Goal: Task Accomplishment & Management: Manage account settings

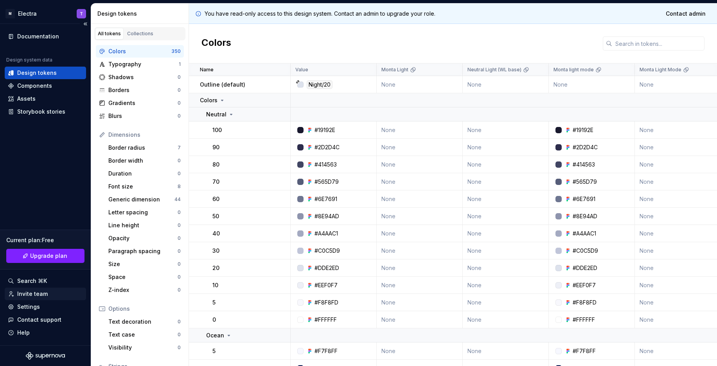
click at [43, 290] on div "Invite team" at bounding box center [32, 294] width 31 height 8
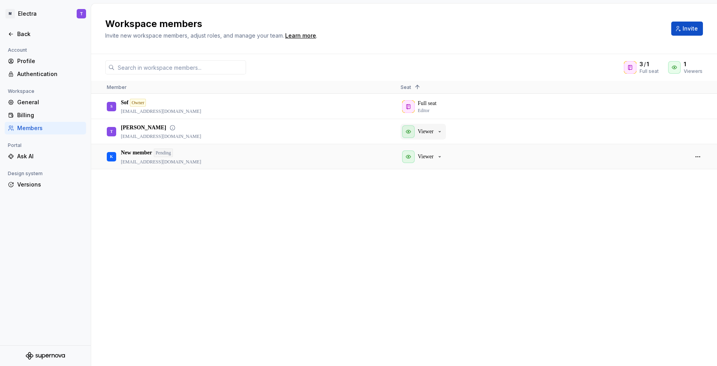
click at [438, 136] on div "Viewer" at bounding box center [422, 131] width 41 height 13
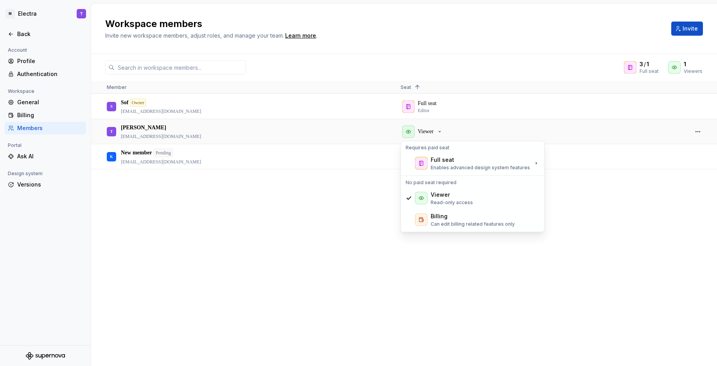
click at [342, 205] on div "S Sof Owner [EMAIL_ADDRESS][DOMAIN_NAME] Full seat Editor [PERSON_NAME] [PERSON…" at bounding box center [404, 229] width 626 height 271
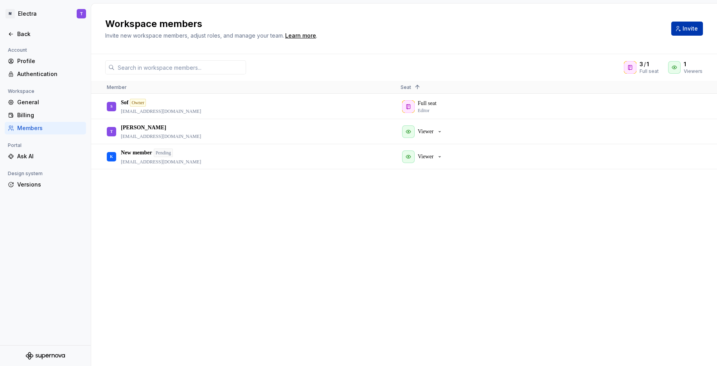
click at [690, 33] on button "Invite" at bounding box center [688, 29] width 32 height 14
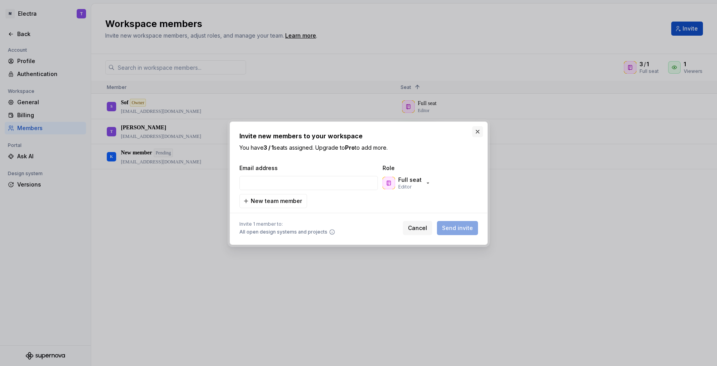
click at [479, 132] on button "button" at bounding box center [477, 131] width 11 height 11
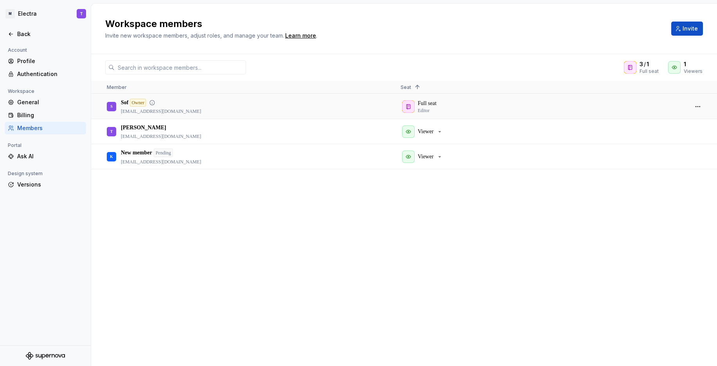
click at [708, 109] on div at bounding box center [712, 106] width 9 height 25
click at [697, 106] on button "button" at bounding box center [698, 106] width 11 height 11
click at [511, 133] on div "Viewer" at bounding box center [541, 131] width 281 height 24
click at [701, 128] on button "button" at bounding box center [698, 131] width 11 height 11
click at [649, 178] on div "S Sof Owner [EMAIL_ADDRESS][DOMAIN_NAME] Full seat Editor [PERSON_NAME] [PERSON…" at bounding box center [404, 229] width 626 height 271
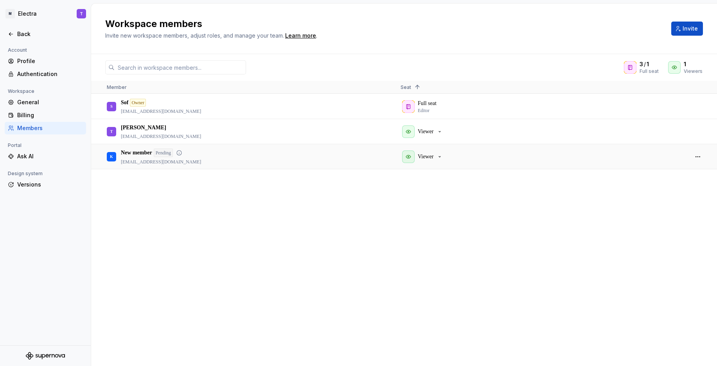
click at [705, 159] on div at bounding box center [698, 156] width 19 height 24
click at [698, 157] on button "button" at bounding box center [698, 156] width 11 height 11
click at [694, 102] on button "button" at bounding box center [698, 106] width 11 height 11
click at [676, 110] on span "Transfer ownership" at bounding box center [676, 111] width 52 height 14
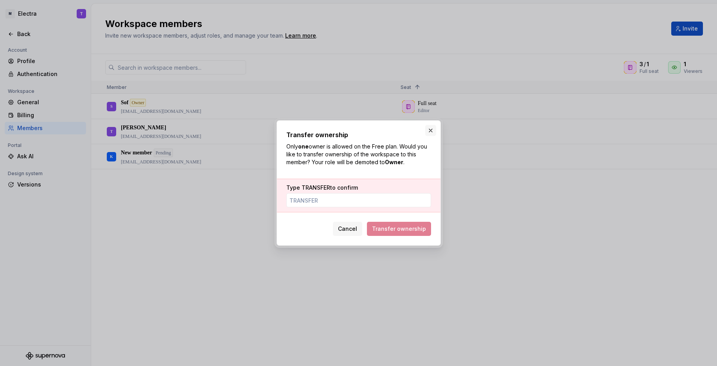
click at [432, 130] on button "button" at bounding box center [430, 130] width 11 height 11
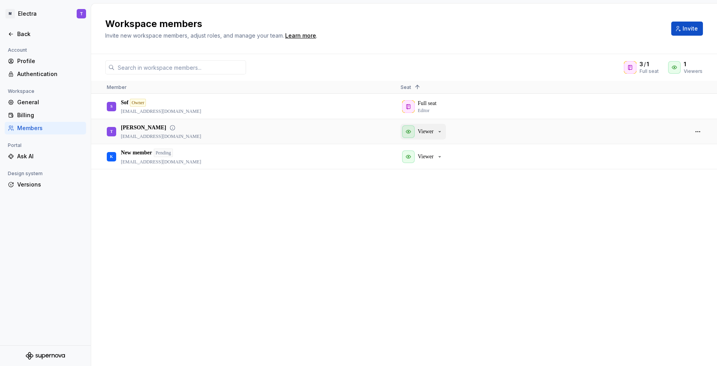
click at [441, 130] on icon "button" at bounding box center [440, 131] width 6 height 6
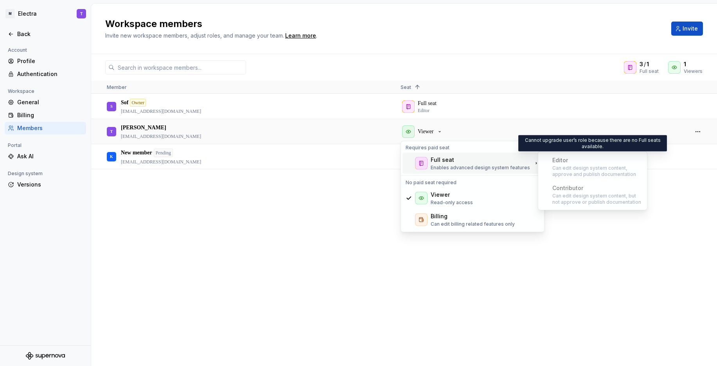
click at [567, 163] on div "Editor Can edit design system content, approve and publish documentation" at bounding box center [593, 166] width 106 height 27
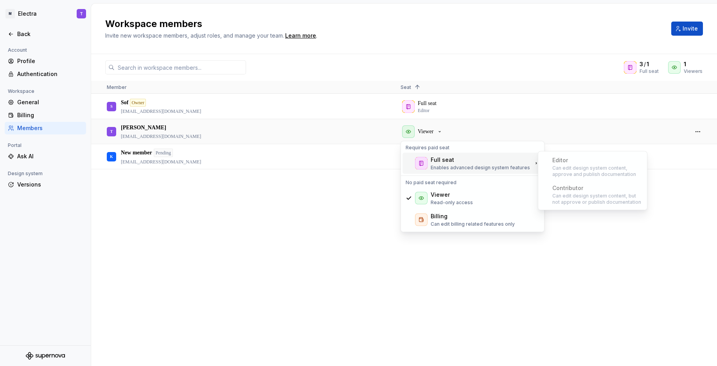
click at [567, 163] on div "Editor Can edit design system content, approve and publish documentation" at bounding box center [593, 166] width 106 height 27
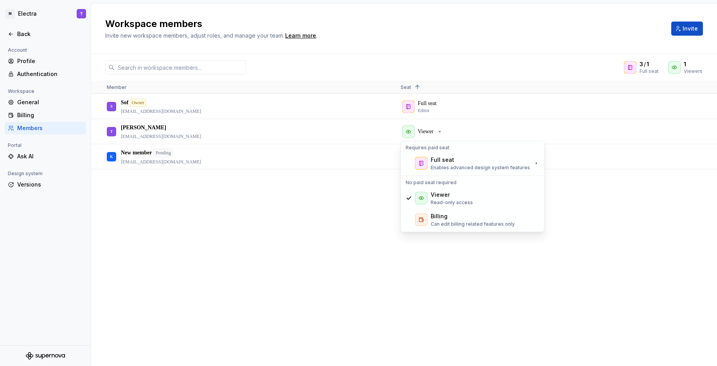
click at [321, 194] on div "S Sof Owner [EMAIL_ADDRESS][DOMAIN_NAME] Full seat Editor [PERSON_NAME] [PERSON…" at bounding box center [404, 229] width 626 height 271
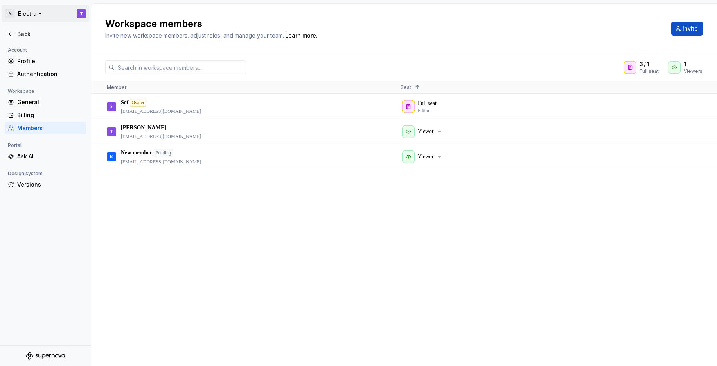
click at [33, 12] on html "M Electra T Back Account Profile Authentication Workspace General Billing Membe…" at bounding box center [358, 183] width 717 height 366
click at [50, 67] on div "Daily credits" at bounding box center [47, 69] width 78 height 8
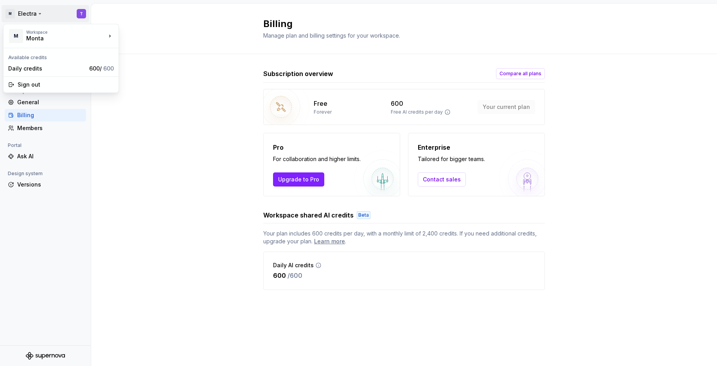
click at [42, 12] on html "M Electra T Back Account Profile Authentication Workspace General Billing Membe…" at bounding box center [358, 183] width 717 height 366
click at [171, 37] on div "Monta" at bounding box center [157, 34] width 51 height 8
